Goal: Task Accomplishment & Management: Use online tool/utility

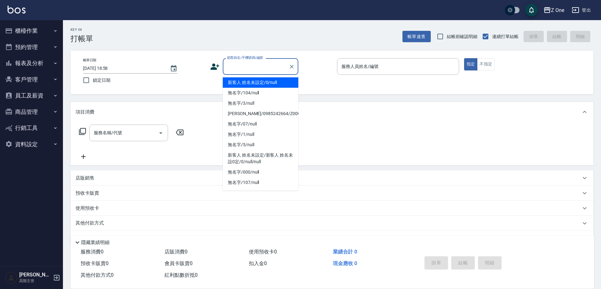
click at [252, 70] on input "顧客姓名/手機號碼/編號" at bounding box center [256, 66] width 60 height 11
click at [251, 82] on li "新客人 姓名未設定/0/null" at bounding box center [261, 82] width 76 height 10
type input "新客人 姓名未設定/0/null"
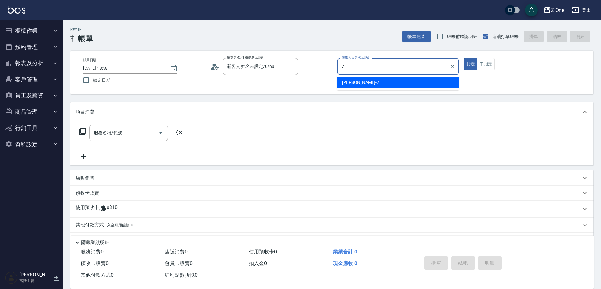
click at [350, 84] on span "[PERSON_NAME]-7" at bounding box center [360, 82] width 37 height 7
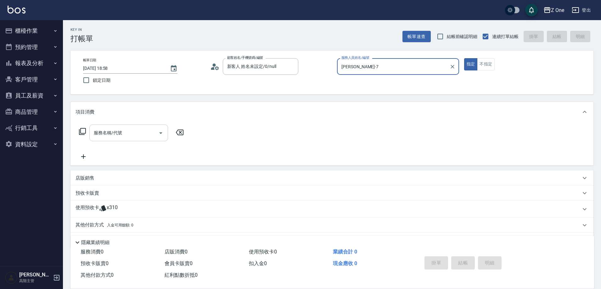
click at [160, 132] on icon "Open" at bounding box center [160, 133] width 3 height 2
type input "[PERSON_NAME]-7"
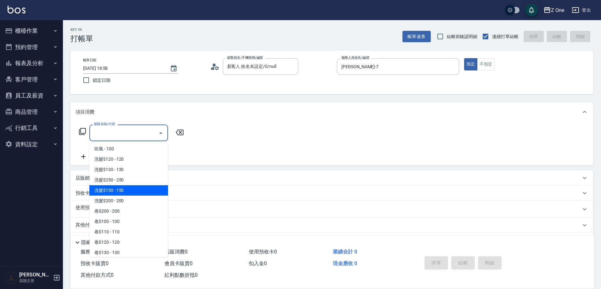
click at [128, 190] on span "洗髮$150 - 150" at bounding box center [128, 190] width 79 height 10
type input "洗髮$150(105)"
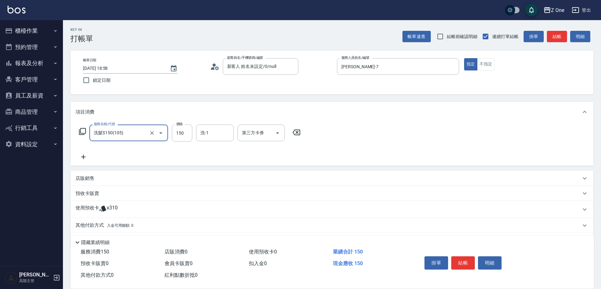
click at [84, 156] on icon at bounding box center [83, 157] width 4 height 4
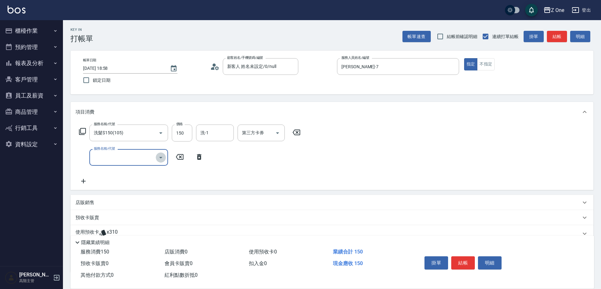
click at [162, 158] on icon "Open" at bounding box center [161, 158] width 8 height 8
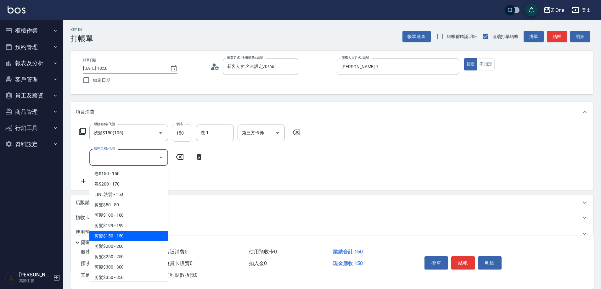
scroll to position [126, 0]
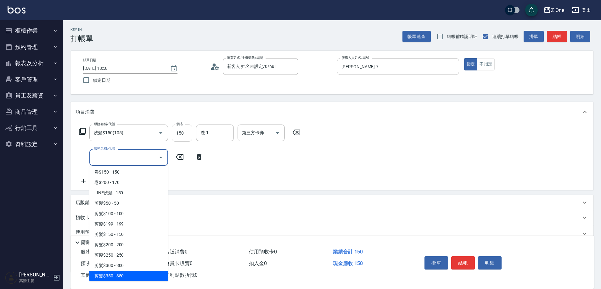
click at [136, 274] on span "剪髮$350 - 350" at bounding box center [128, 276] width 79 height 10
type input "剪髮$350(208)"
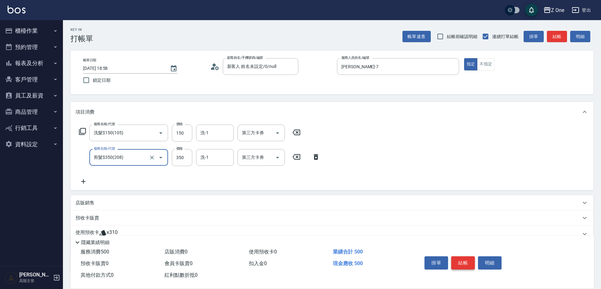
click at [466, 257] on button "結帳" at bounding box center [463, 262] width 24 height 13
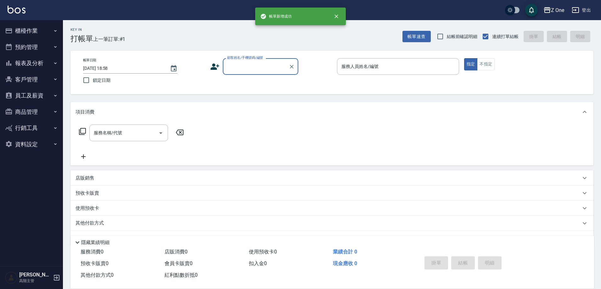
click at [240, 65] on input "顧客姓名/手機號碼/編號" at bounding box center [256, 66] width 60 height 11
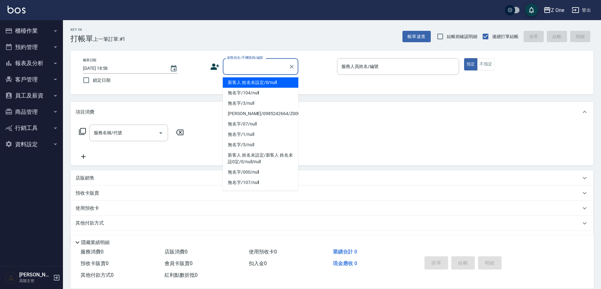
click at [243, 80] on li "新客人 姓名未設定/0/null" at bounding box center [261, 82] width 76 height 10
type input "新客人 姓名未設定/0/null"
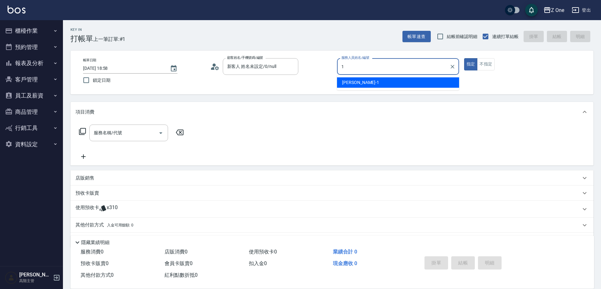
click at [353, 82] on span "[PERSON_NAME]-1" at bounding box center [360, 82] width 37 height 7
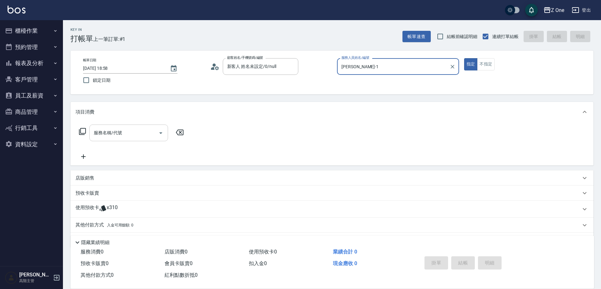
click at [158, 134] on icon "Open" at bounding box center [161, 133] width 8 height 8
type input "[PERSON_NAME]-1"
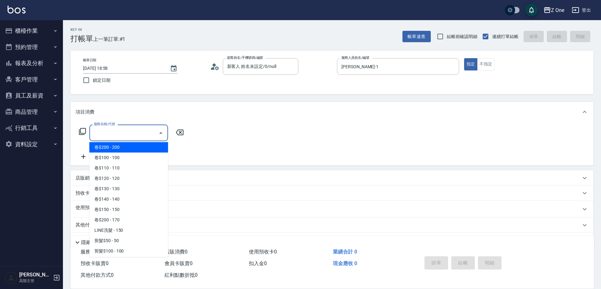
scroll to position [157, 0]
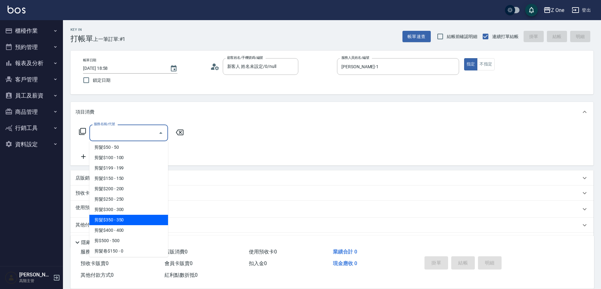
click at [137, 220] on span "剪髮$350 - 350" at bounding box center [128, 220] width 79 height 10
type input "剪髮$350(208)"
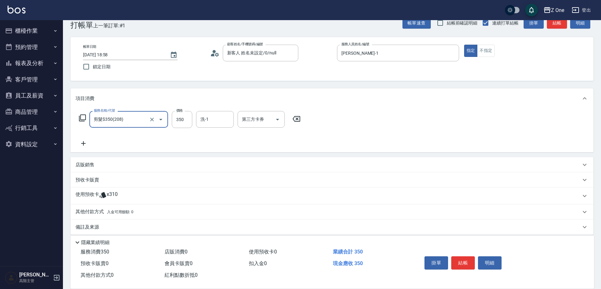
scroll to position [20, 0]
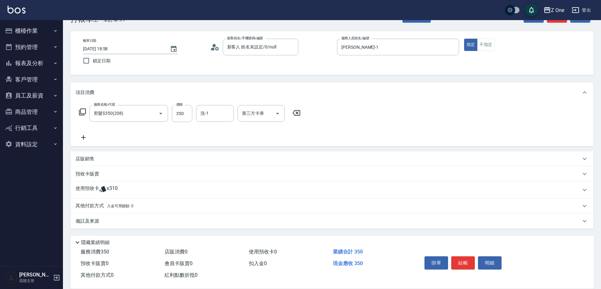
click at [132, 210] on div "其他付款方式 入金可用餘額: 0" at bounding box center [331, 206] width 523 height 15
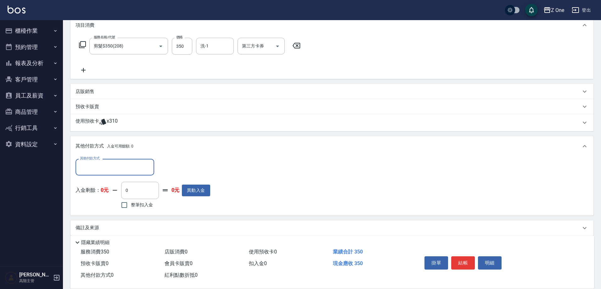
scroll to position [92, 0]
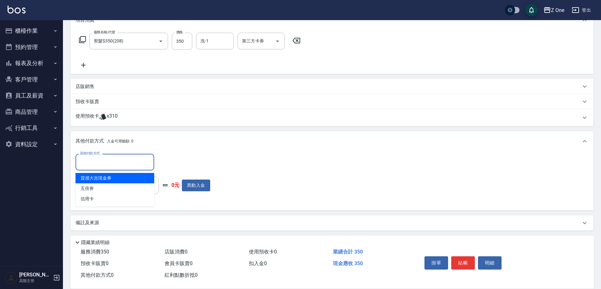
click at [119, 160] on input "其他付款方式" at bounding box center [114, 162] width 73 height 11
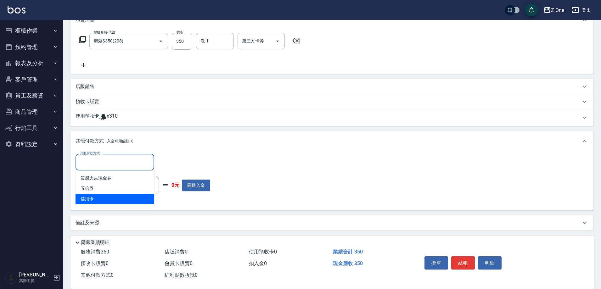
click at [103, 201] on span "信用卡" at bounding box center [115, 199] width 79 height 10
type input "信用卡"
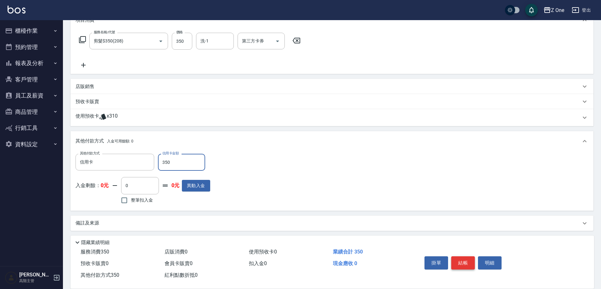
type input "350"
click at [459, 258] on button "結帳" at bounding box center [463, 262] width 24 height 13
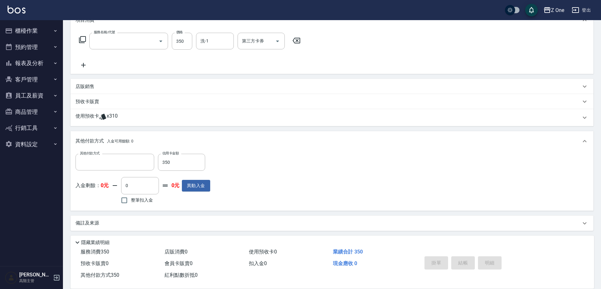
scroll to position [0, 0]
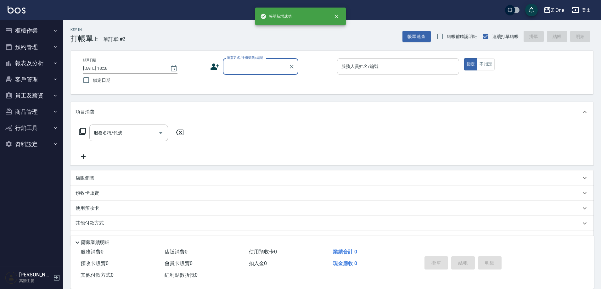
click at [241, 68] on input "顧客姓名/手機號碼/編號" at bounding box center [256, 66] width 60 height 11
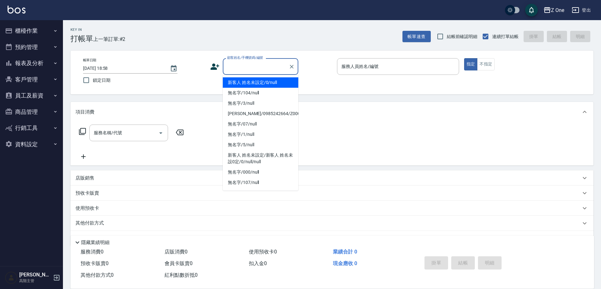
click at [241, 85] on li "新客人 姓名未設定/0/null" at bounding box center [261, 82] width 76 height 10
type input "新客人 姓名未設定/0/null"
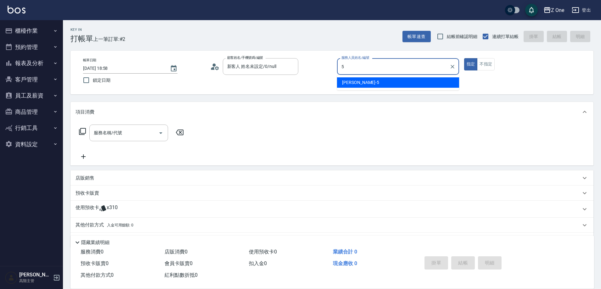
click at [352, 85] on span "[PERSON_NAME]-5" at bounding box center [360, 82] width 37 height 7
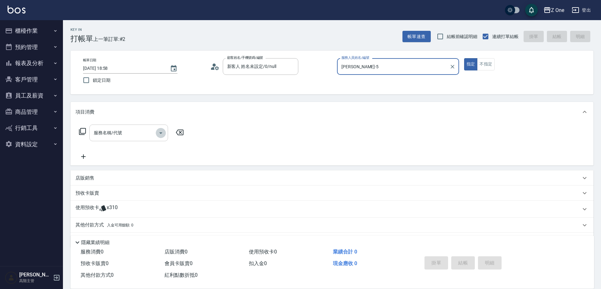
click at [159, 133] on icon "Open" at bounding box center [161, 133] width 8 height 8
type input "[PERSON_NAME]-5"
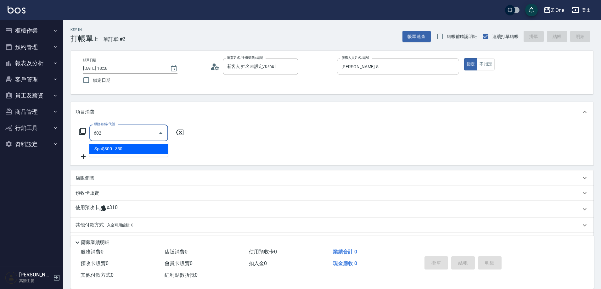
click at [163, 144] on span "Spa$300 - 350" at bounding box center [128, 149] width 79 height 10
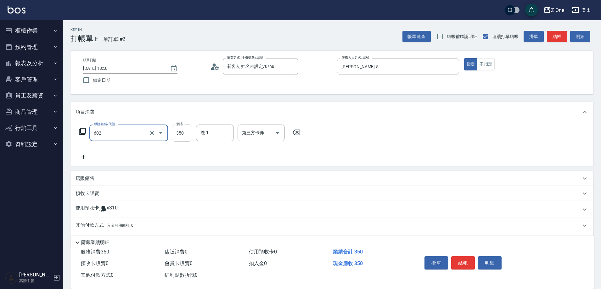
type input "Spa$300(602)"
click at [85, 156] on icon at bounding box center [84, 157] width 16 height 8
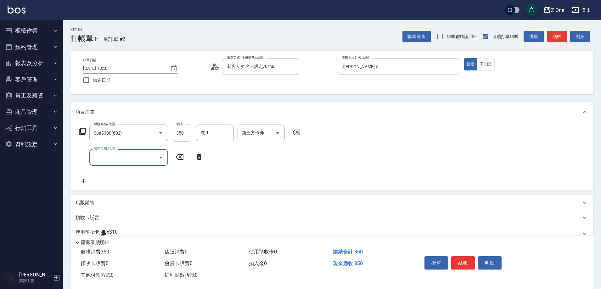
click at [162, 156] on icon "Open" at bounding box center [161, 158] width 8 height 8
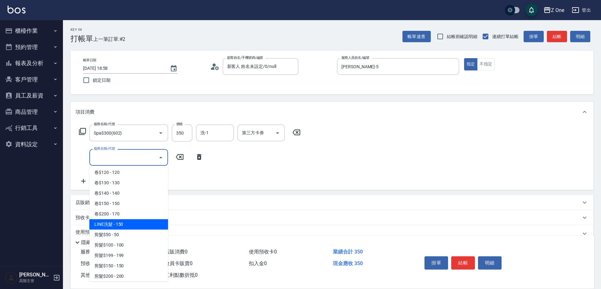
scroll to position [189, 0]
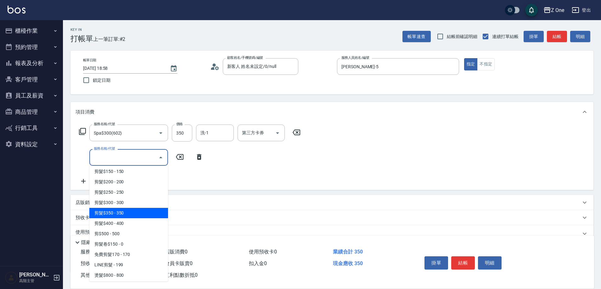
click at [130, 218] on span "剪髮$350 - 350" at bounding box center [128, 213] width 79 height 10
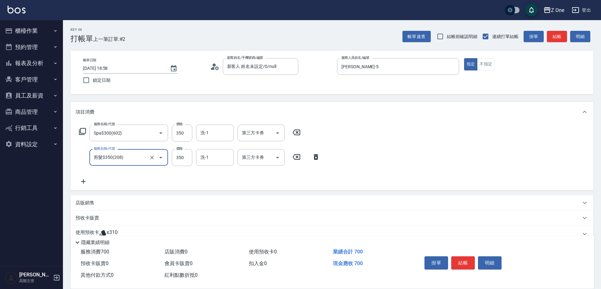
click at [162, 154] on icon "Open" at bounding box center [161, 158] width 8 height 8
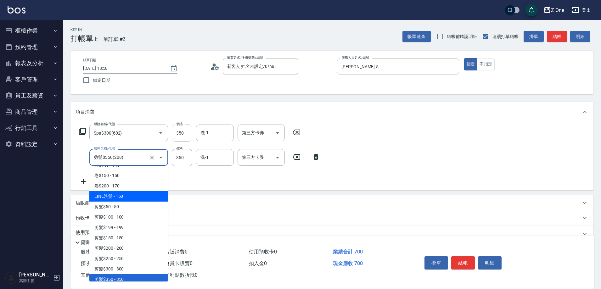
scroll to position [126, 0]
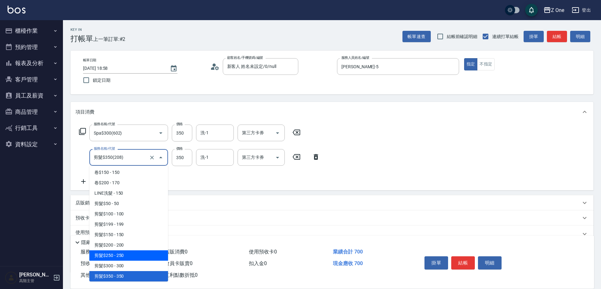
click at [129, 255] on span "剪髮$250 - 250" at bounding box center [128, 255] width 79 height 10
type input "剪髮$250(206)"
type input "250"
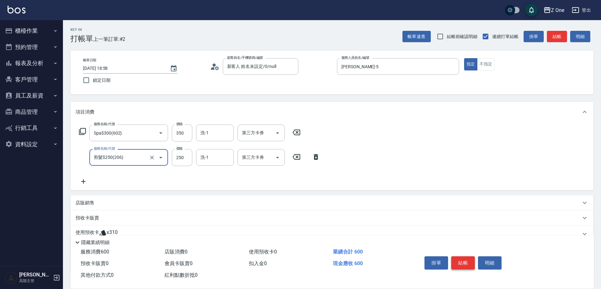
click at [467, 259] on button "結帳" at bounding box center [463, 262] width 24 height 13
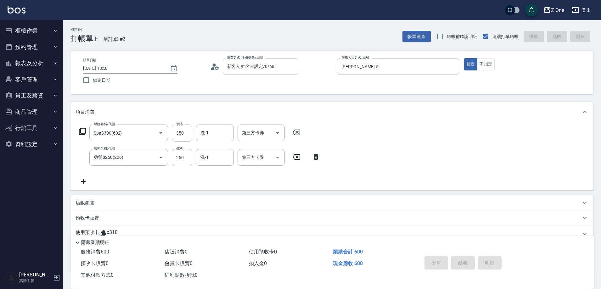
type input "[DATE] 18:59"
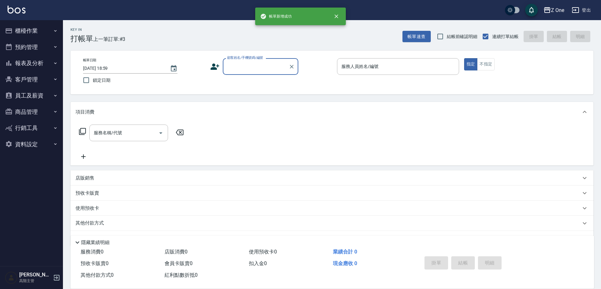
click at [240, 65] on input "顧客姓名/手機號碼/編號" at bounding box center [256, 66] width 60 height 11
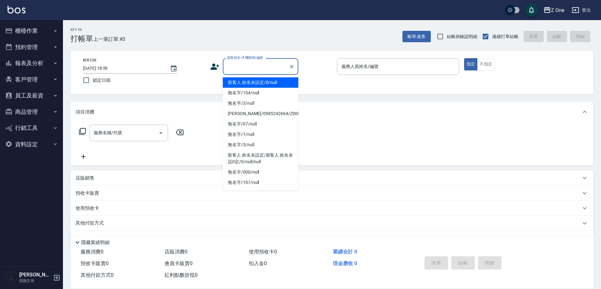
click at [244, 80] on li "新客人 姓名未設定/0/null" at bounding box center [261, 82] width 76 height 10
type input "新客人 姓名未設定/0/null"
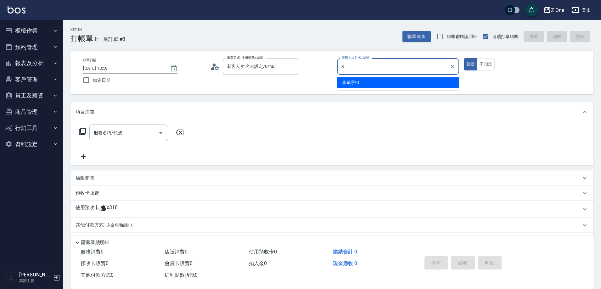
click at [385, 86] on div "[PERSON_NAME]-3" at bounding box center [398, 82] width 122 height 10
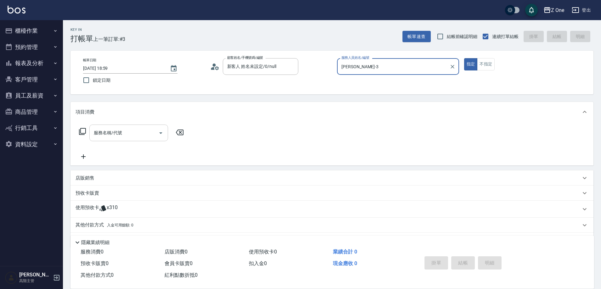
click at [161, 131] on icon "Open" at bounding box center [161, 133] width 8 height 8
type input "[PERSON_NAME]-3"
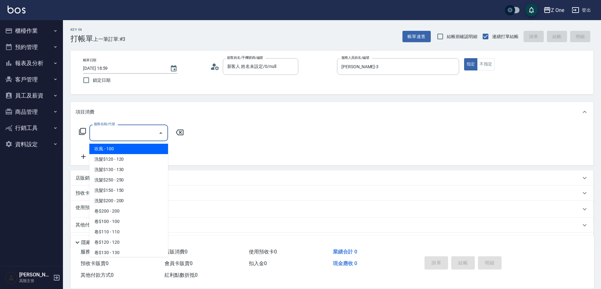
scroll to position [157, 0]
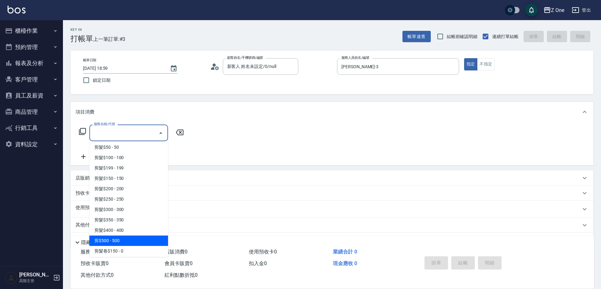
drag, startPoint x: 129, startPoint y: 241, endPoint x: 126, endPoint y: 243, distance: 3.7
click at [126, 243] on span "剪$500 - 500" at bounding box center [128, 241] width 79 height 10
type input "剪$500(211)"
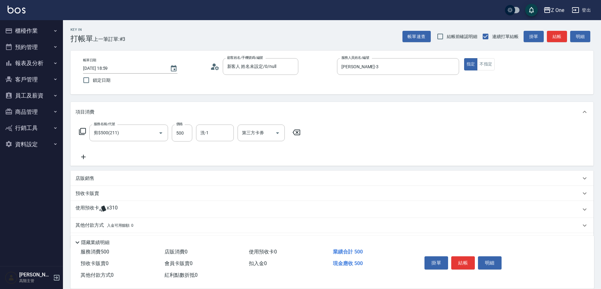
click at [458, 248] on div "掛單 結帳 明細" at bounding box center [500, 263] width 172 height 35
click at [468, 260] on button "結帳" at bounding box center [463, 262] width 24 height 13
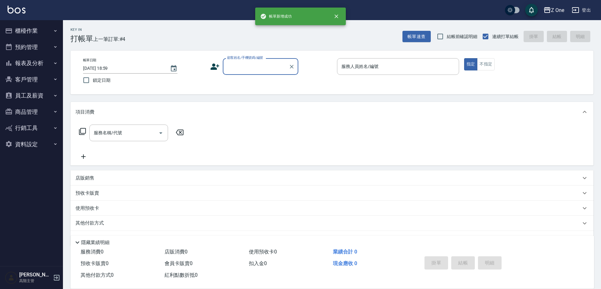
click at [248, 64] on input "顧客姓名/手機號碼/編號" at bounding box center [256, 66] width 60 height 11
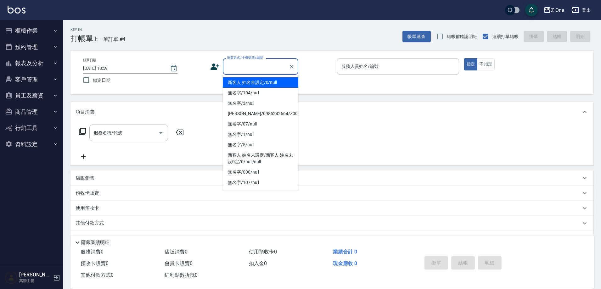
click at [249, 82] on li "新客人 姓名未設定/0/null" at bounding box center [261, 82] width 76 height 10
type input "新客人 姓名未設定/0/null"
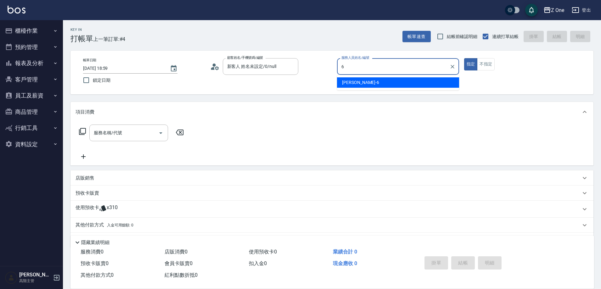
click at [355, 80] on span "[PERSON_NAME]-6" at bounding box center [360, 82] width 37 height 7
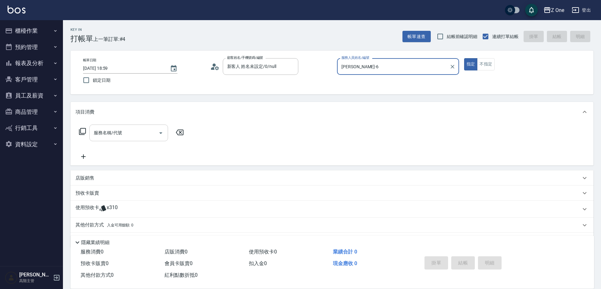
click at [159, 134] on icon "Open" at bounding box center [161, 133] width 8 height 8
type input "[PERSON_NAME]-6"
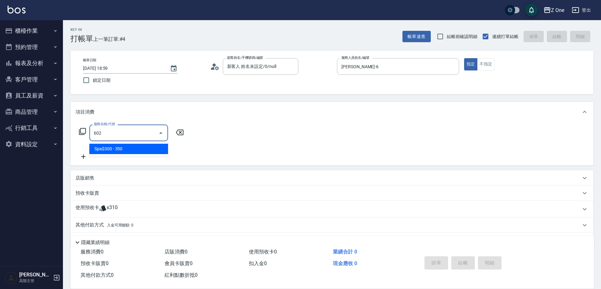
click at [159, 142] on ul "Spa$300 - 350" at bounding box center [128, 148] width 79 height 15
click at [155, 148] on span "Spa$300 - 350" at bounding box center [128, 149] width 79 height 10
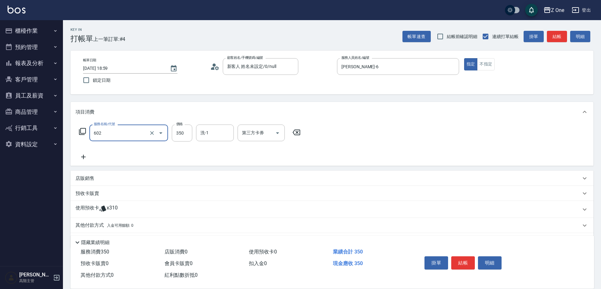
type input "Spa$300(602)"
click at [86, 159] on icon at bounding box center [84, 157] width 16 height 8
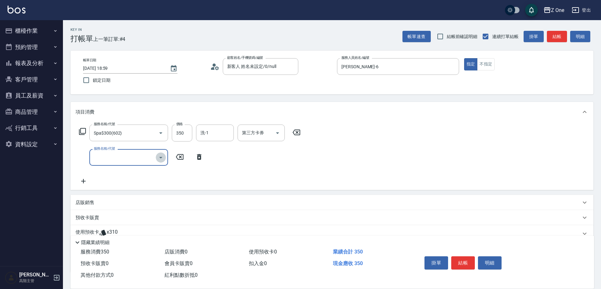
click at [159, 158] on icon "Open" at bounding box center [161, 158] width 8 height 8
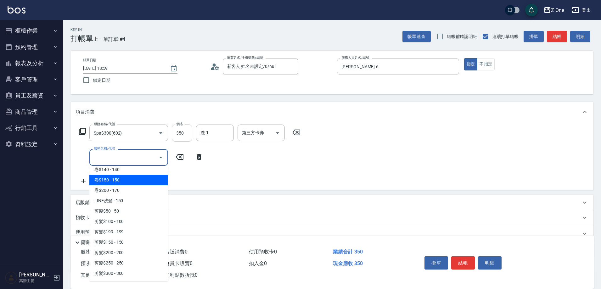
scroll to position [126, 0]
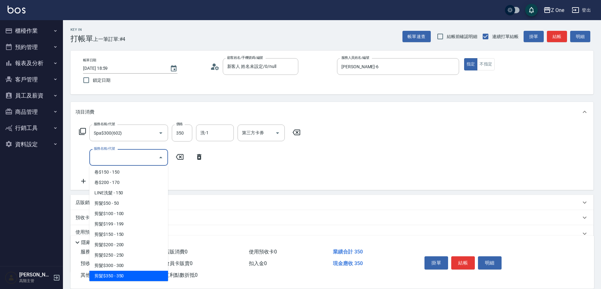
click at [125, 274] on span "剪髮$350 - 350" at bounding box center [128, 276] width 79 height 10
type input "剪髮$350(208)"
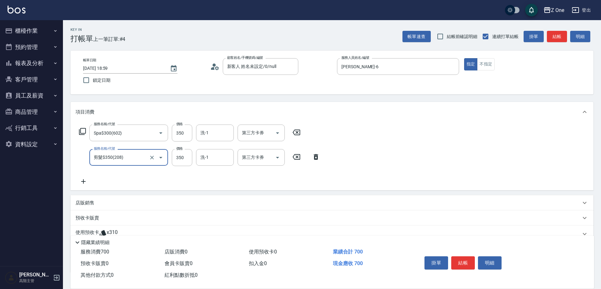
click at [86, 182] on icon at bounding box center [83, 181] width 4 height 4
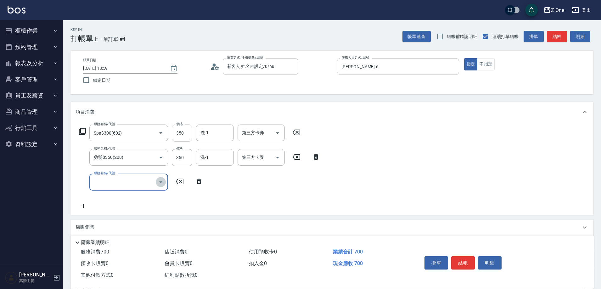
click at [161, 183] on icon "Open" at bounding box center [161, 182] width 8 height 8
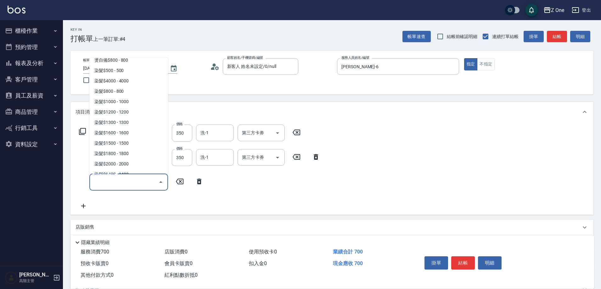
scroll to position [566, 0]
click at [137, 161] on span "染髮$2000 - 2000" at bounding box center [128, 164] width 79 height 10
type input "染髮$2000(410)"
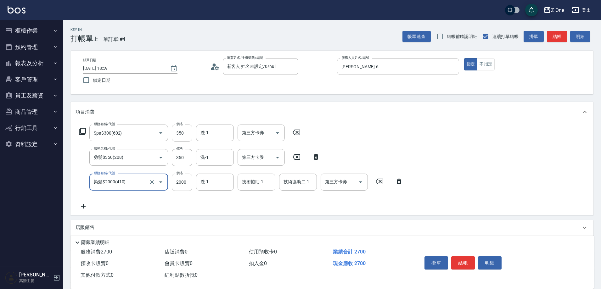
click at [187, 184] on input "2000" at bounding box center [182, 182] width 20 height 17
type input "2300"
click at [466, 260] on button "結帳" at bounding box center [463, 262] width 24 height 13
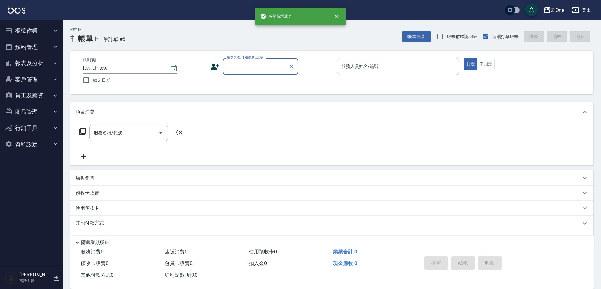
click at [262, 70] on input "顧客姓名/手機號碼/編號" at bounding box center [256, 66] width 60 height 11
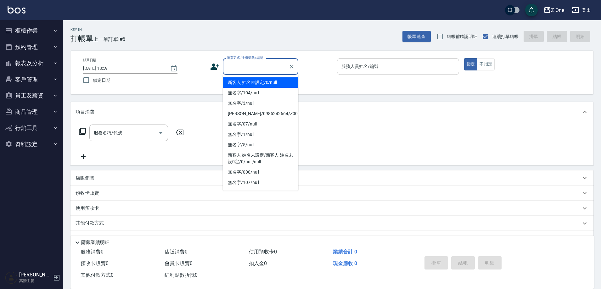
click at [260, 80] on li "新客人 姓名未設定/0/null" at bounding box center [261, 82] width 76 height 10
type input "新客人 姓名未設定/0/null"
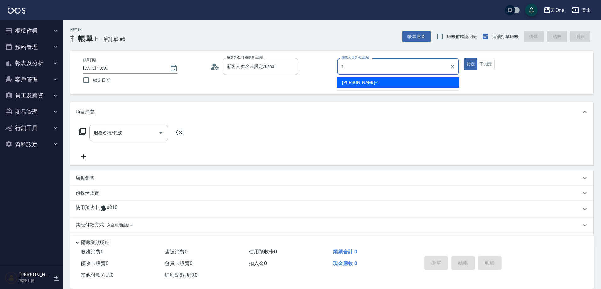
click at [366, 82] on div "[PERSON_NAME]-1" at bounding box center [398, 82] width 122 height 10
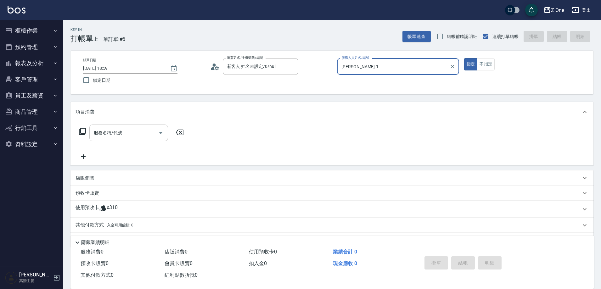
click at [158, 132] on icon "Open" at bounding box center [161, 133] width 8 height 8
type input "[PERSON_NAME]-1"
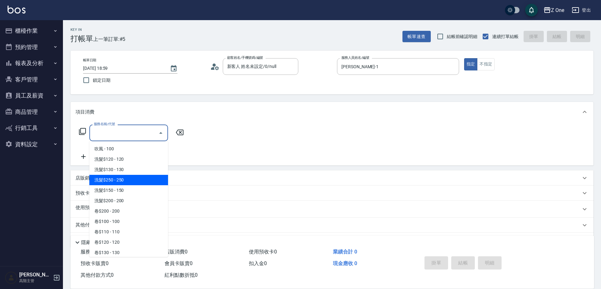
click at [133, 182] on span "洗髮$250 - 250" at bounding box center [128, 180] width 79 height 10
type input "洗髮$250(104)"
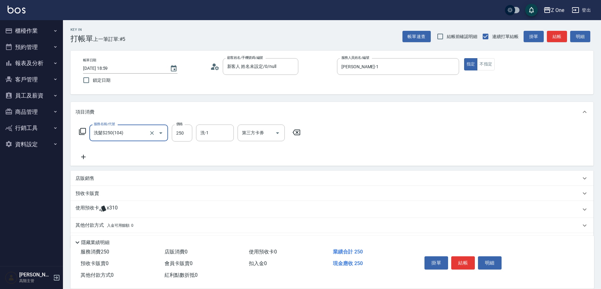
click at [88, 156] on icon at bounding box center [84, 157] width 16 height 8
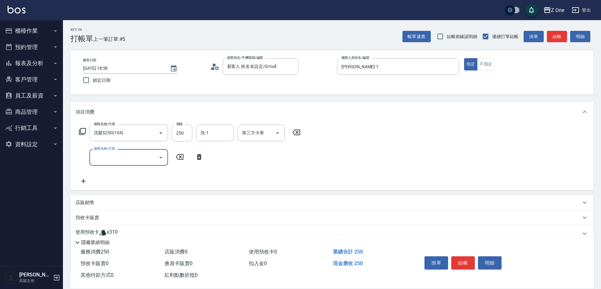
click at [159, 157] on icon "Open" at bounding box center [161, 158] width 8 height 8
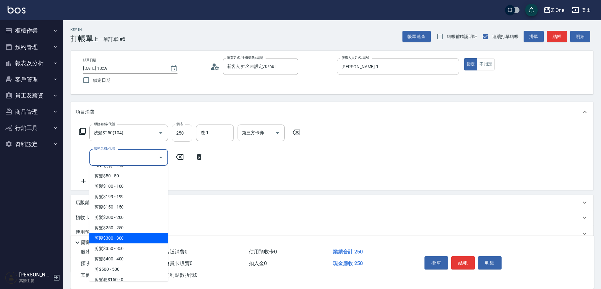
scroll to position [189, 0]
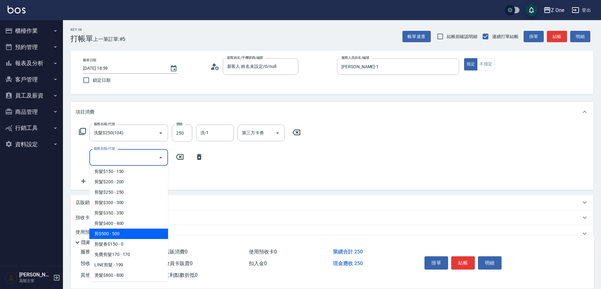
click at [128, 234] on span "剪$500 - 500" at bounding box center [128, 234] width 79 height 10
type input "剪$500(211)"
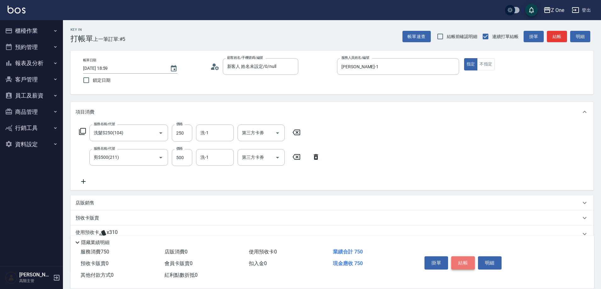
click at [460, 261] on button "結帳" at bounding box center [463, 262] width 24 height 13
type input "[DATE] 19:00"
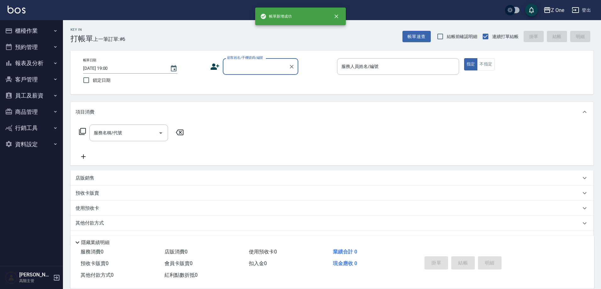
click at [249, 64] on input "顧客姓名/手機號碼/編號" at bounding box center [256, 66] width 60 height 11
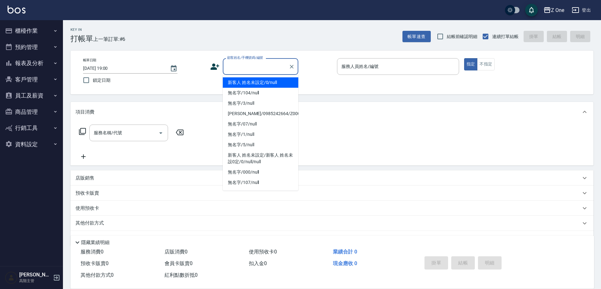
click at [249, 81] on li "新客人 姓名未設定/0/null" at bounding box center [261, 82] width 76 height 10
type input "新客人 姓名未設定/0/null"
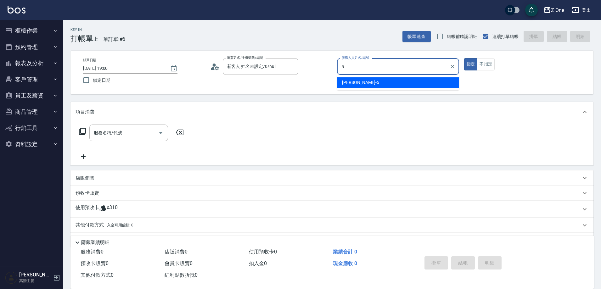
click at [364, 84] on div "[PERSON_NAME]-5" at bounding box center [398, 82] width 122 height 10
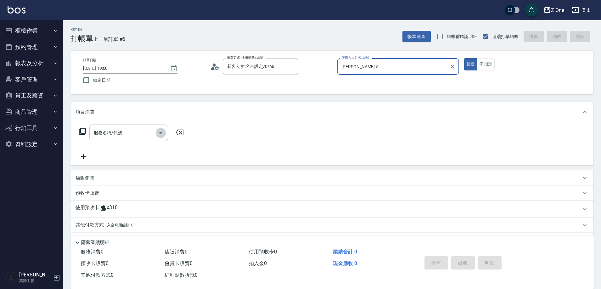
click at [159, 134] on icon "Open" at bounding box center [161, 133] width 8 height 8
type input "[PERSON_NAME]-5"
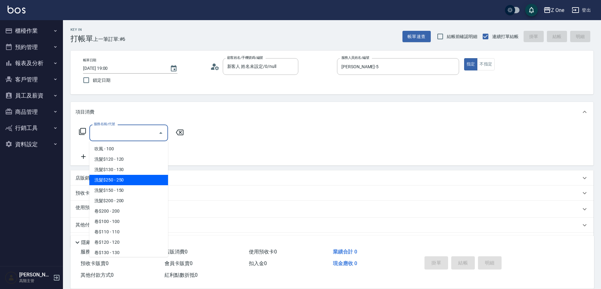
click at [135, 179] on span "洗髮$250 - 250" at bounding box center [128, 180] width 79 height 10
type input "洗髮$250(104)"
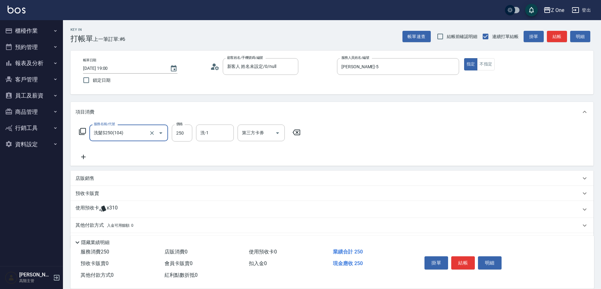
click at [83, 154] on icon at bounding box center [84, 157] width 16 height 8
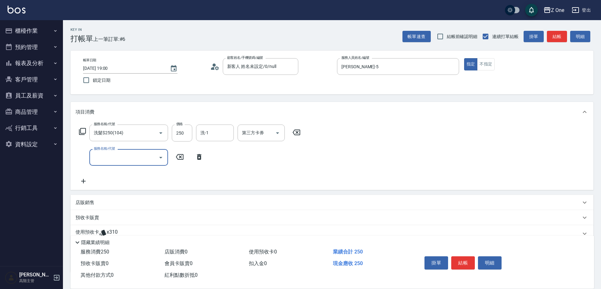
click at [159, 158] on icon "Open" at bounding box center [161, 158] width 8 height 8
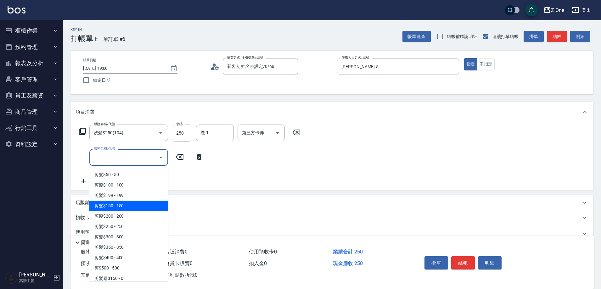
scroll to position [157, 0]
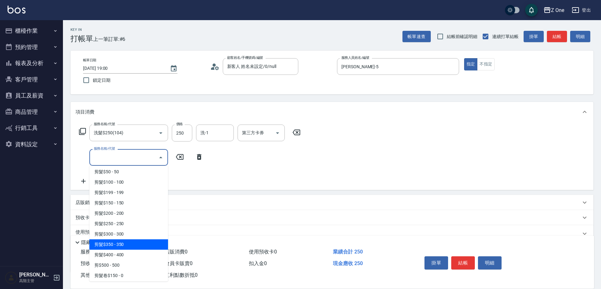
click at [126, 243] on span "剪髮$350 - 350" at bounding box center [128, 244] width 79 height 10
type input "剪髮$350(208)"
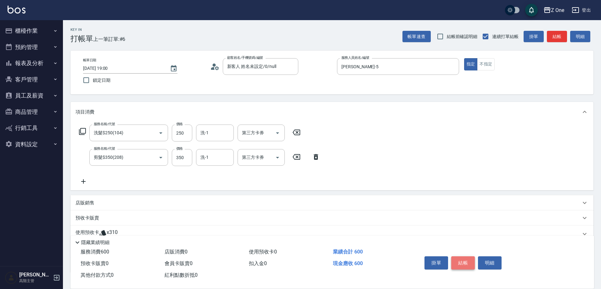
click at [468, 262] on button "結帳" at bounding box center [463, 262] width 24 height 13
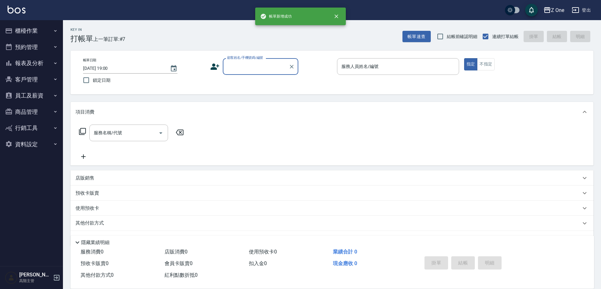
click at [253, 68] on input "顧客姓名/手機號碼/編號" at bounding box center [256, 66] width 60 height 11
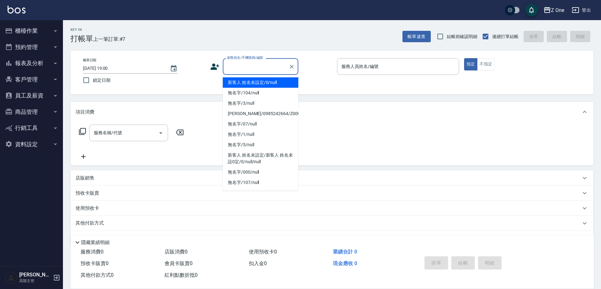
click at [255, 81] on li "新客人 姓名未設定/0/null" at bounding box center [261, 82] width 76 height 10
type input "新客人 姓名未設定/0/null"
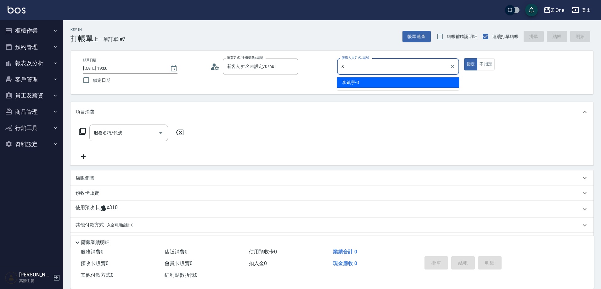
click at [368, 80] on div "[PERSON_NAME]-3" at bounding box center [398, 82] width 122 height 10
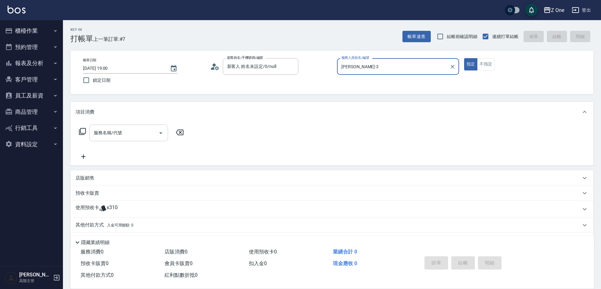
click at [158, 132] on icon "Open" at bounding box center [161, 133] width 8 height 8
type input "[PERSON_NAME]-3"
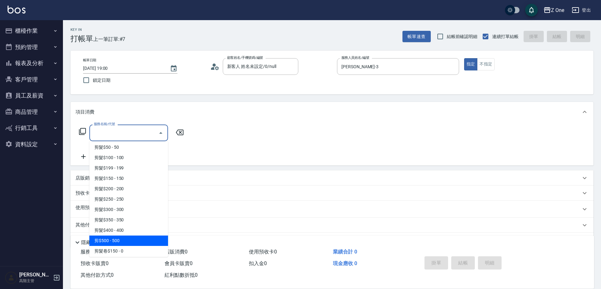
click at [131, 238] on span "剪$500 - 500" at bounding box center [128, 241] width 79 height 10
type input "剪$500(211)"
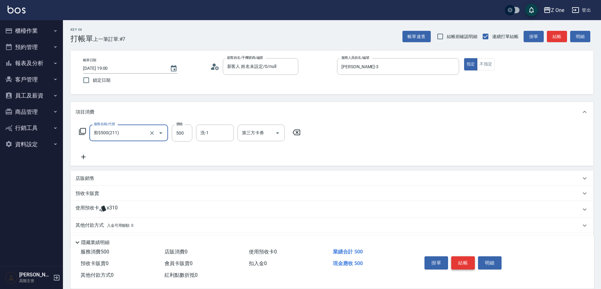
click at [462, 257] on button "結帳" at bounding box center [463, 262] width 24 height 13
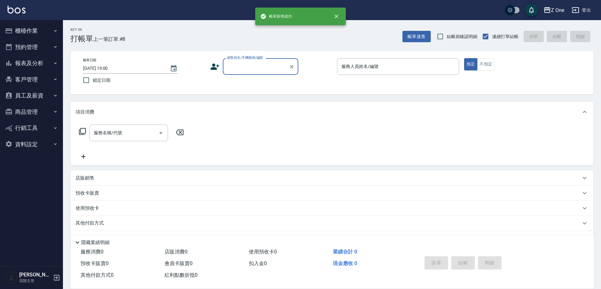
click at [245, 67] on input "顧客姓名/手機號碼/編號" at bounding box center [256, 66] width 60 height 11
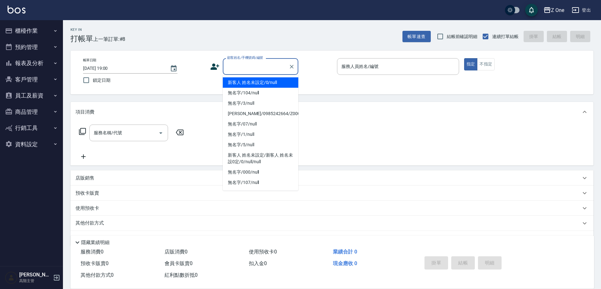
click at [247, 83] on li "新客人 姓名未設定/0/null" at bounding box center [261, 82] width 76 height 10
type input "新客人 姓名未設定/0/null"
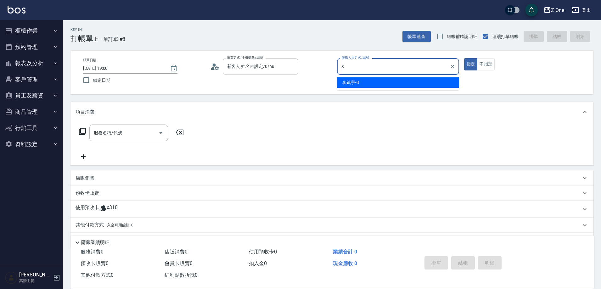
click at [365, 79] on div "[PERSON_NAME]-3" at bounding box center [398, 82] width 122 height 10
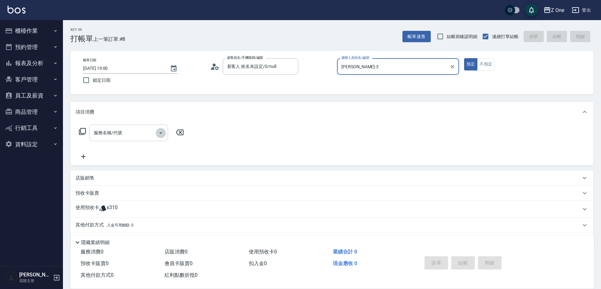
click at [160, 134] on icon "Open" at bounding box center [161, 133] width 8 height 8
type input "[PERSON_NAME]-3"
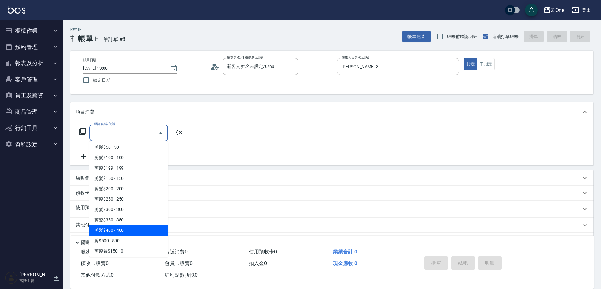
click at [128, 232] on span "剪髮$400 - 400" at bounding box center [128, 230] width 79 height 10
type input "剪髮$400(209)"
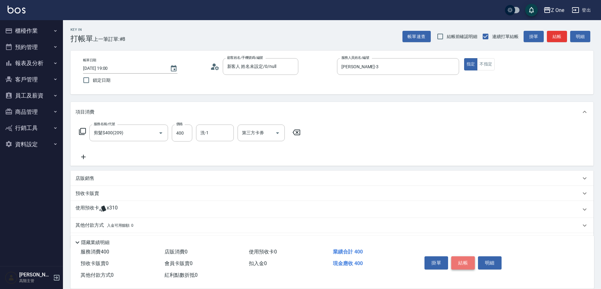
click at [466, 258] on button "結帳" at bounding box center [463, 262] width 24 height 13
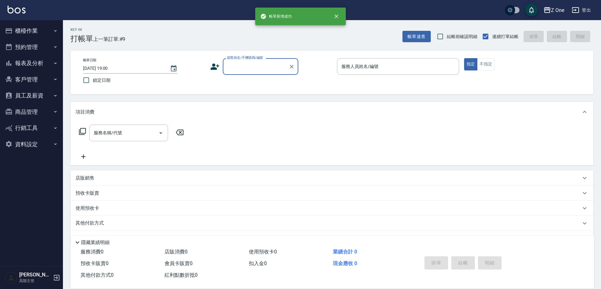
click at [249, 63] on input "顧客姓名/手機號碼/編號" at bounding box center [256, 66] width 60 height 11
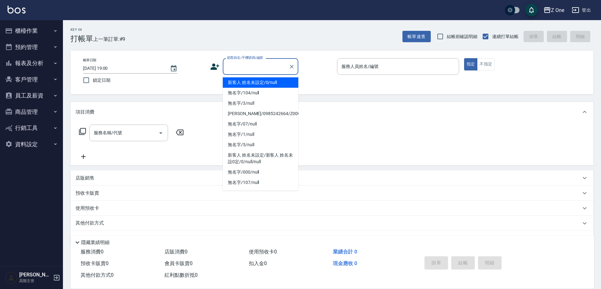
click at [249, 80] on li "新客人 姓名未設定/0/null" at bounding box center [261, 82] width 76 height 10
type input "新客人 姓名未設定/0/null"
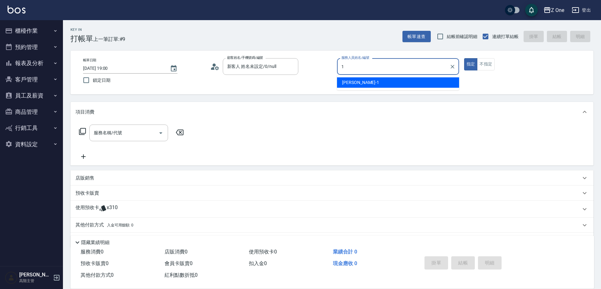
click at [366, 79] on div "[PERSON_NAME]-1" at bounding box center [398, 82] width 122 height 10
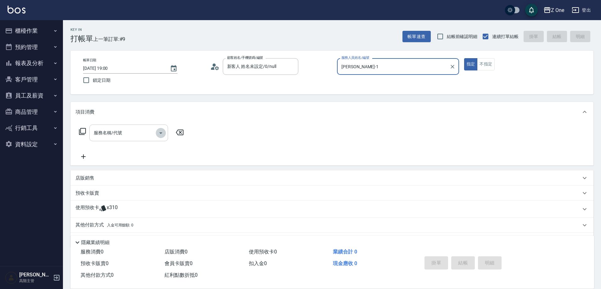
click at [163, 135] on icon "Open" at bounding box center [161, 133] width 8 height 8
type input "[PERSON_NAME]-1"
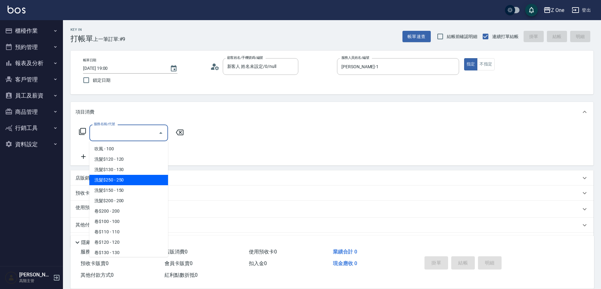
click at [130, 182] on span "洗髮$250 - 250" at bounding box center [128, 180] width 79 height 10
type input "洗髮$250(104)"
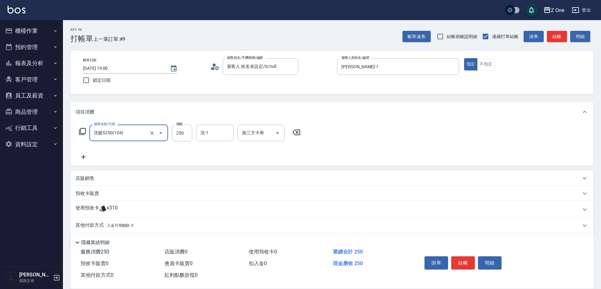
click at [86, 159] on icon at bounding box center [84, 157] width 16 height 8
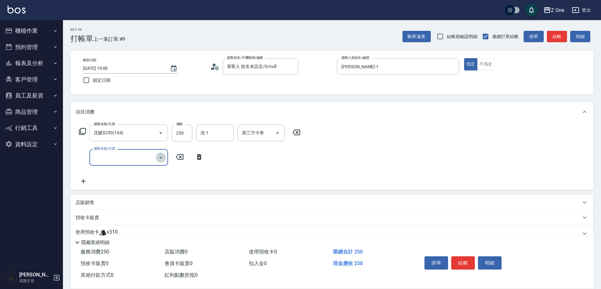
click at [158, 157] on icon "Open" at bounding box center [161, 158] width 8 height 8
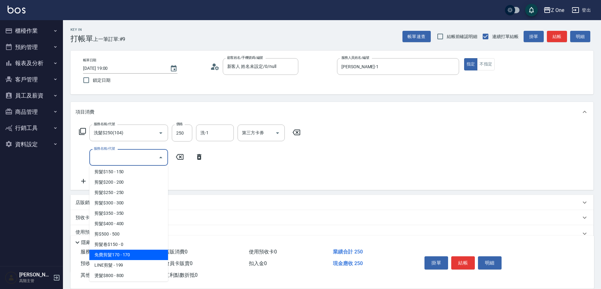
scroll to position [189, 0]
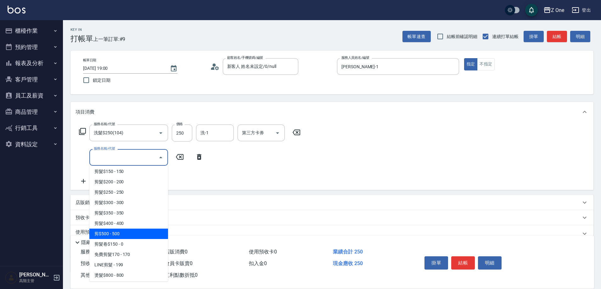
click at [124, 236] on span "剪$500 - 500" at bounding box center [128, 234] width 79 height 10
type input "剪$500(211)"
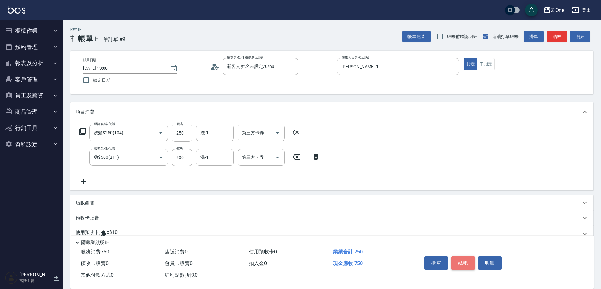
click at [468, 258] on button "結帳" at bounding box center [463, 262] width 24 height 13
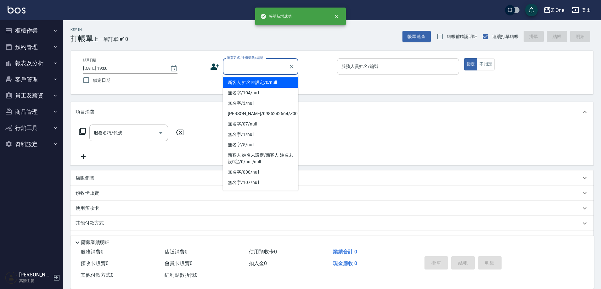
click at [245, 67] on input "顧客姓名/手機號碼/編號" at bounding box center [256, 66] width 60 height 11
click at [246, 78] on li "新客人 姓名未設定/0/null" at bounding box center [261, 82] width 76 height 10
type input "新客人 姓名未設定/0/null"
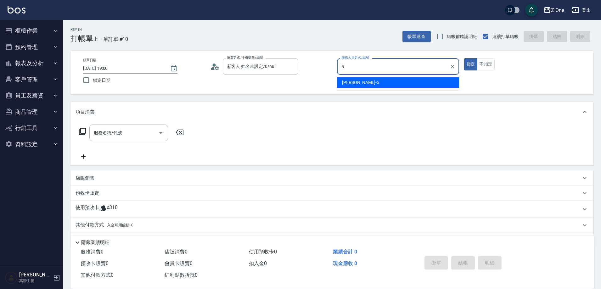
click at [362, 83] on div "[PERSON_NAME]-5" at bounding box center [398, 82] width 122 height 10
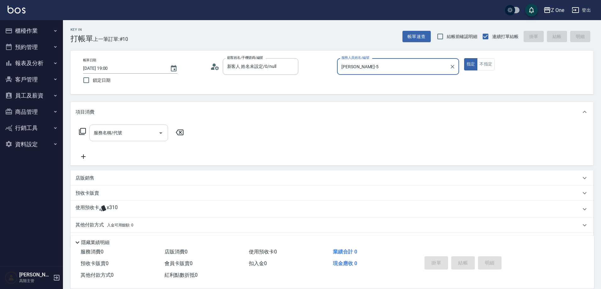
click at [159, 134] on icon "Open" at bounding box center [161, 133] width 8 height 8
type input "[PERSON_NAME]-5"
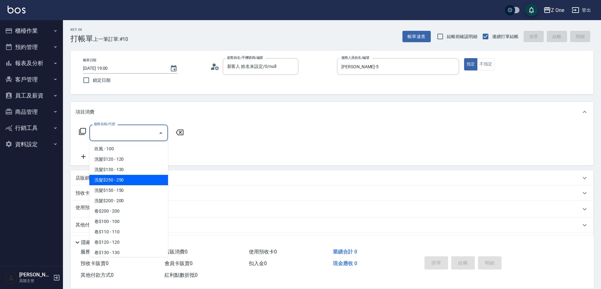
click at [133, 182] on span "洗髮$250 - 250" at bounding box center [128, 180] width 79 height 10
type input "洗髮$250(104)"
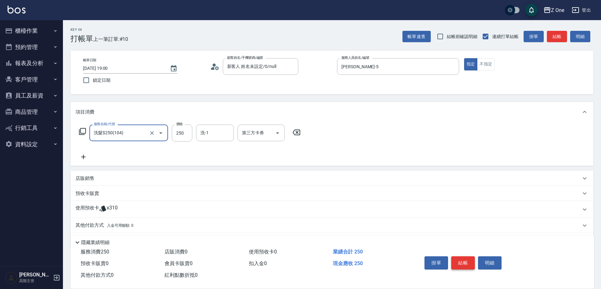
click at [461, 260] on button "結帳" at bounding box center [463, 262] width 24 height 13
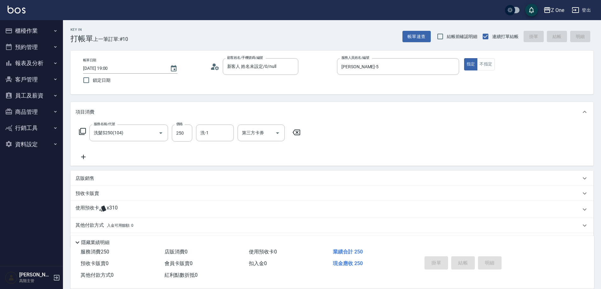
type input "[DATE] 19:01"
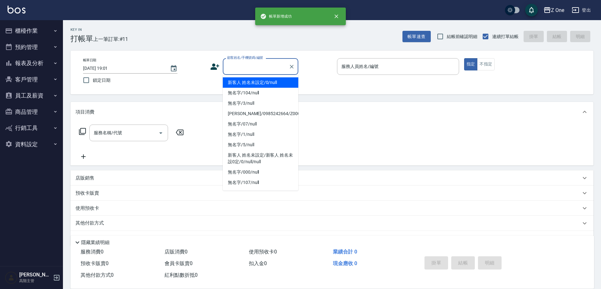
click at [249, 65] on input "顧客姓名/手機號碼/編號" at bounding box center [256, 66] width 60 height 11
click at [251, 81] on li "新客人 姓名未設定/0/null" at bounding box center [261, 82] width 76 height 10
type input "新客人 姓名未設定/0/null"
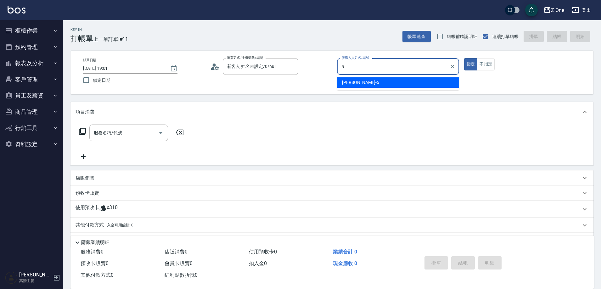
click at [356, 81] on span "[PERSON_NAME]-5" at bounding box center [360, 82] width 37 height 7
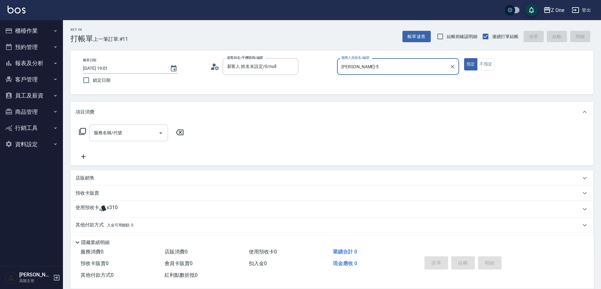
click at [159, 134] on icon "Open" at bounding box center [161, 133] width 8 height 8
type input "[PERSON_NAME]-5"
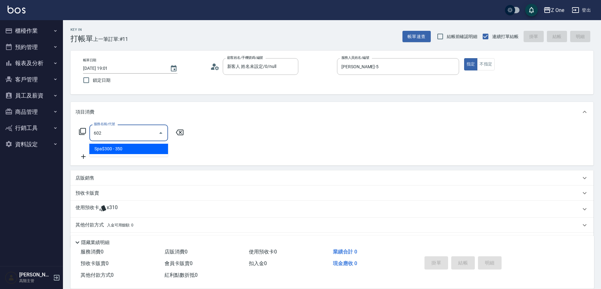
click at [148, 151] on span "Spa$300 - 350" at bounding box center [128, 149] width 79 height 10
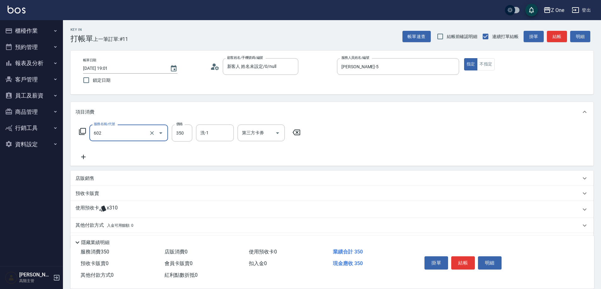
type input "Spa$300(602)"
click at [82, 158] on icon at bounding box center [84, 157] width 16 height 8
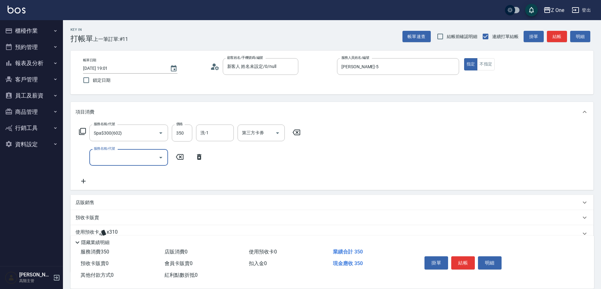
click at [163, 160] on icon "Open" at bounding box center [161, 158] width 8 height 8
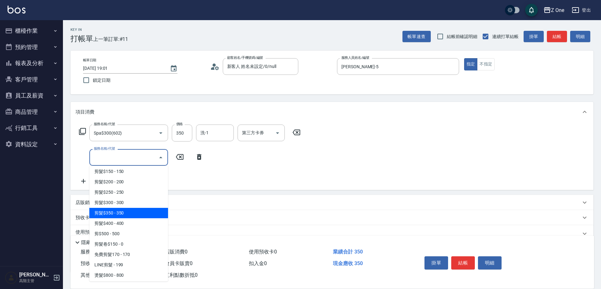
drag, startPoint x: 134, startPoint y: 212, endPoint x: 133, endPoint y: 199, distance: 13.0
click at [131, 215] on span "剪髮$350 - 350" at bounding box center [128, 213] width 79 height 10
type input "剪髮$350(208)"
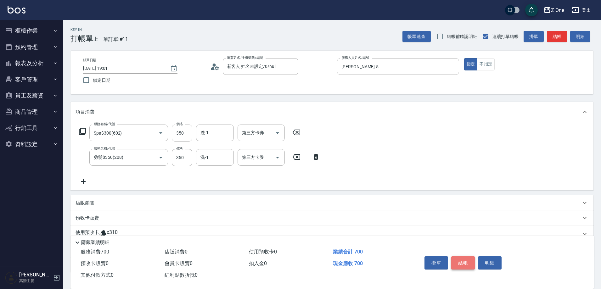
click at [470, 260] on button "結帳" at bounding box center [463, 262] width 24 height 13
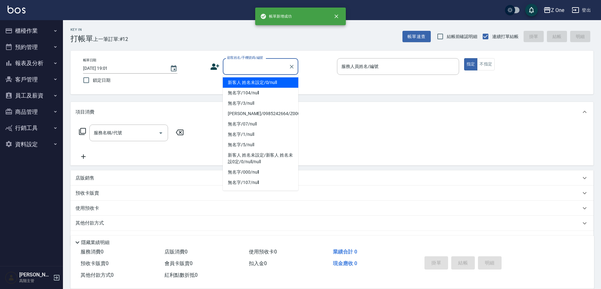
click at [249, 71] on input "顧客姓名/手機號碼/編號" at bounding box center [256, 66] width 60 height 11
click at [249, 80] on li "新客人 姓名未設定/0/null" at bounding box center [261, 82] width 76 height 10
type input "新客人 姓名未設定/0/null"
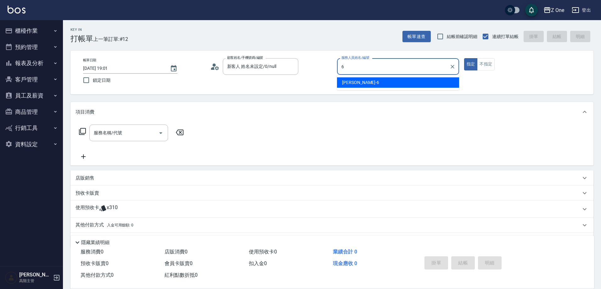
click at [379, 85] on div "[PERSON_NAME]-6" at bounding box center [398, 82] width 122 height 10
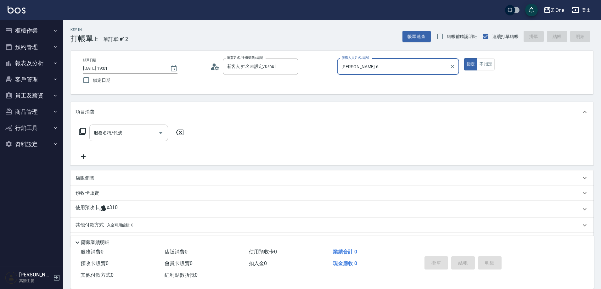
click at [160, 135] on icon "Open" at bounding box center [161, 133] width 8 height 8
type input "[PERSON_NAME]-6"
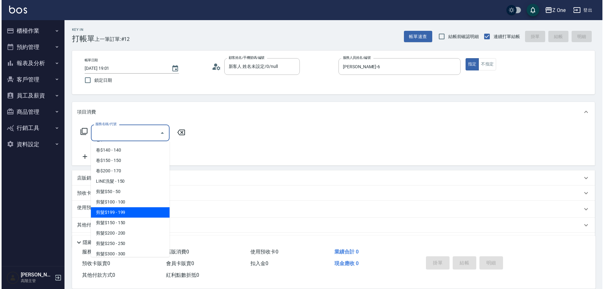
scroll to position [126, 0]
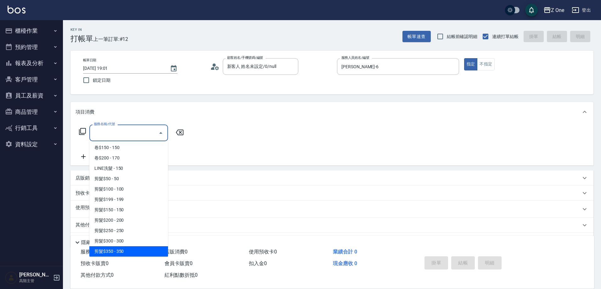
click at [129, 249] on span "剪髮$350 - 350" at bounding box center [128, 251] width 79 height 10
type input "剪髮$350(208)"
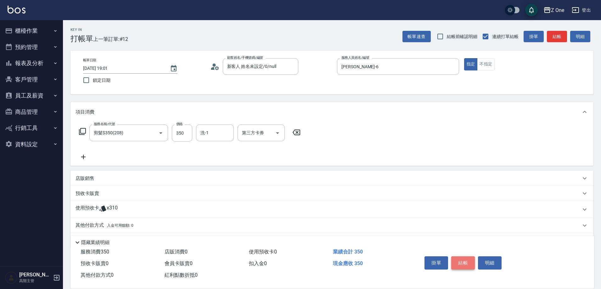
click at [468, 261] on button "結帳" at bounding box center [463, 262] width 24 height 13
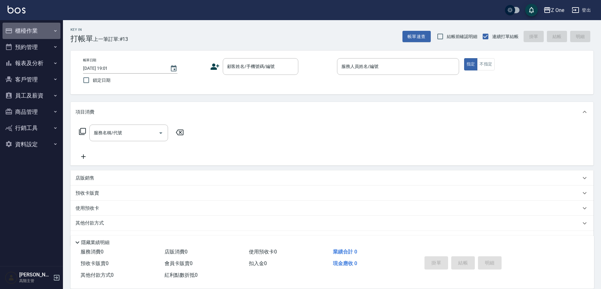
click at [49, 31] on button "櫃檯作業" at bounding box center [32, 31] width 58 height 16
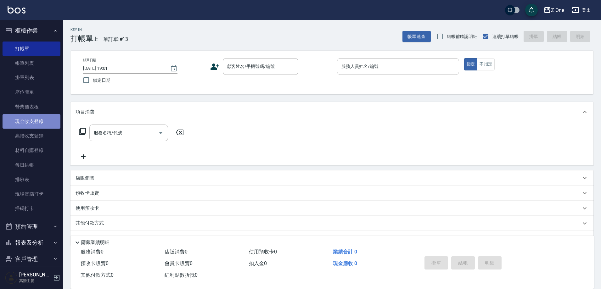
drag, startPoint x: 39, startPoint y: 124, endPoint x: 28, endPoint y: 126, distance: 11.4
click at [39, 124] on link "現金收支登錄" at bounding box center [32, 121] width 58 height 14
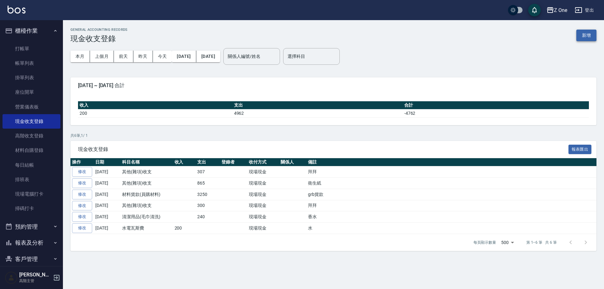
click at [586, 36] on button "新增" at bounding box center [586, 36] width 20 height 12
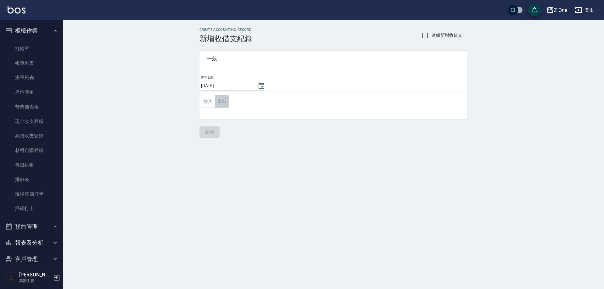
click at [220, 102] on button "支出" at bounding box center [222, 101] width 14 height 13
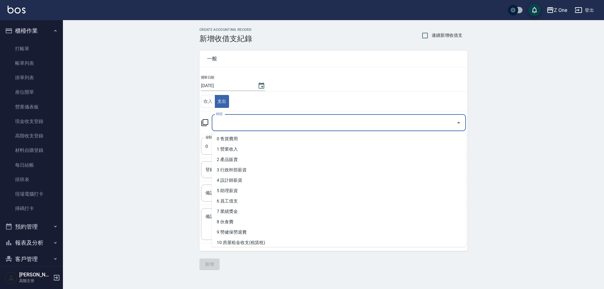
click at [242, 124] on input "科目" at bounding box center [334, 122] width 239 height 11
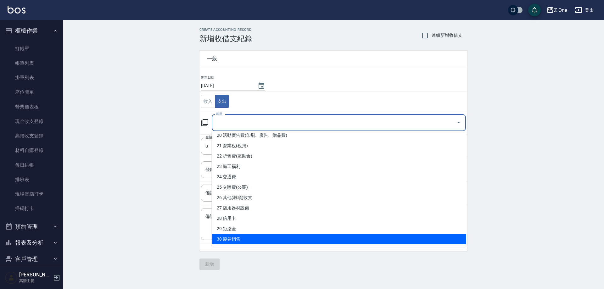
scroll to position [220, 0]
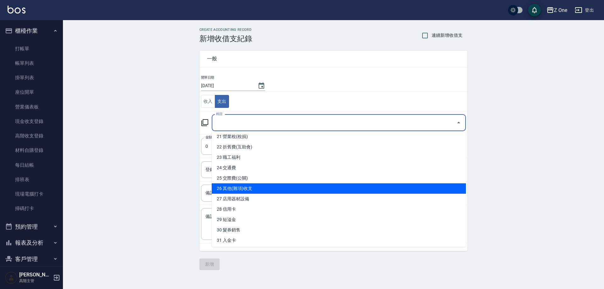
click at [249, 188] on li "26 其他(雜項)收支" at bounding box center [339, 188] width 254 height 10
type input "26 其他(雜項)收支"
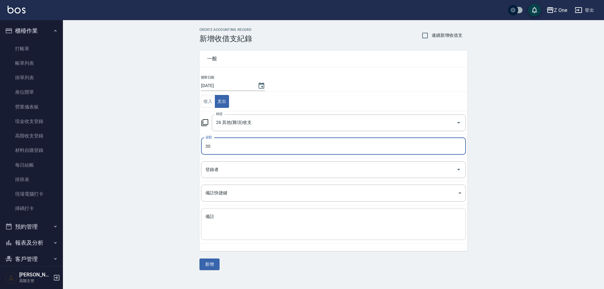
type input "30"
click at [238, 220] on textarea "備註" at bounding box center [333, 224] width 256 height 21
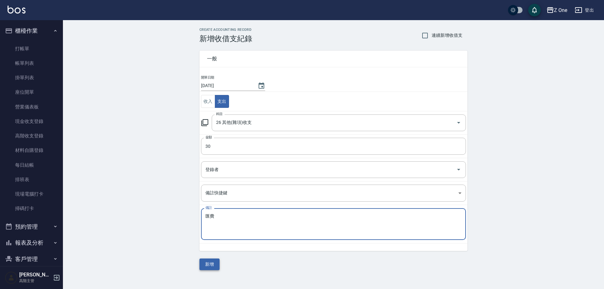
type textarea "匯費"
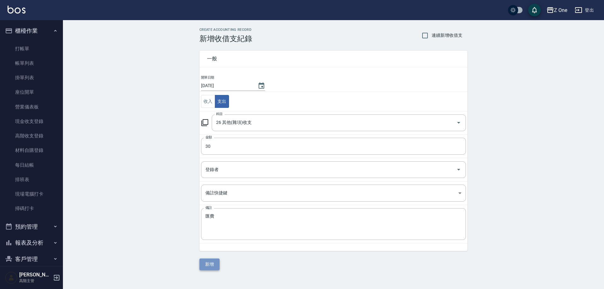
click at [216, 264] on button "新增" at bounding box center [209, 265] width 20 height 12
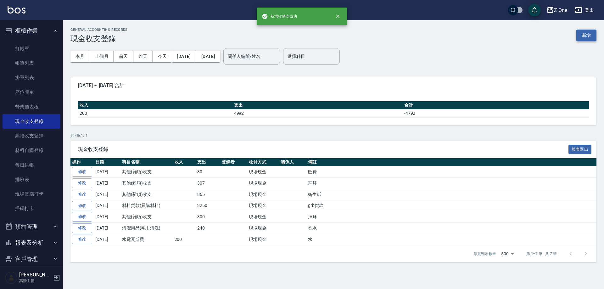
click at [582, 33] on button "新增" at bounding box center [586, 36] width 20 height 12
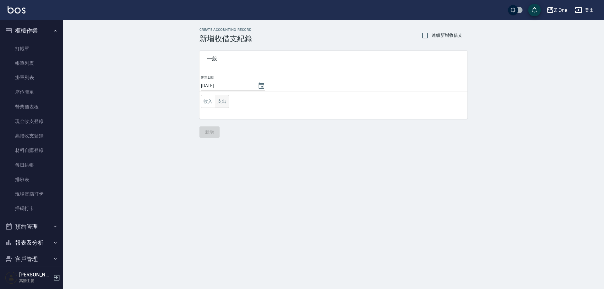
click at [222, 104] on button "支出" at bounding box center [222, 101] width 14 height 13
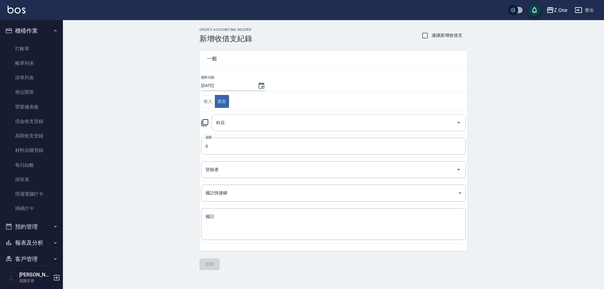
click at [229, 124] on input "科目" at bounding box center [334, 122] width 239 height 11
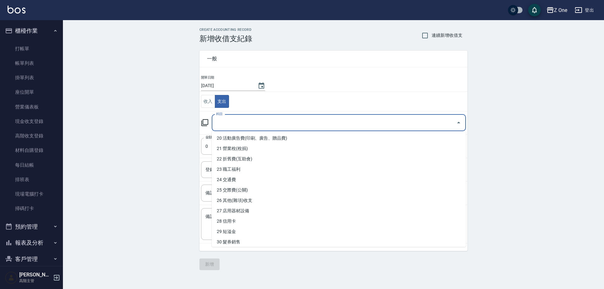
scroll to position [220, 0]
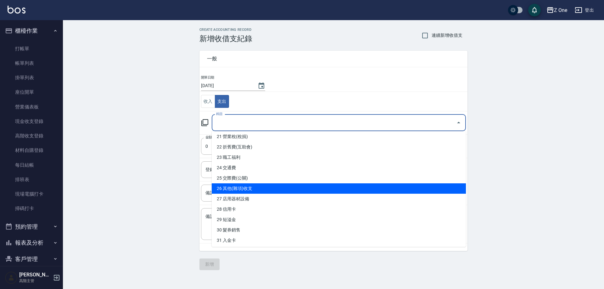
click at [248, 189] on li "26 其他(雜項)收支" at bounding box center [339, 188] width 254 height 10
type input "26 其他(雜項)收支"
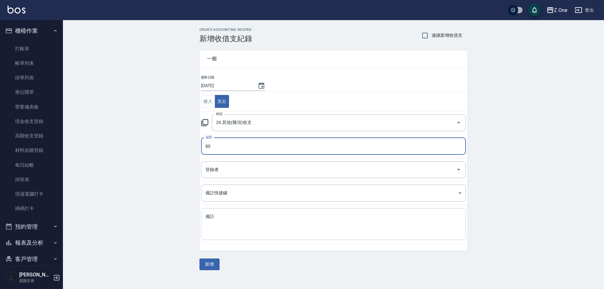
type input "80"
click at [236, 219] on textarea "備註" at bounding box center [333, 224] width 256 height 21
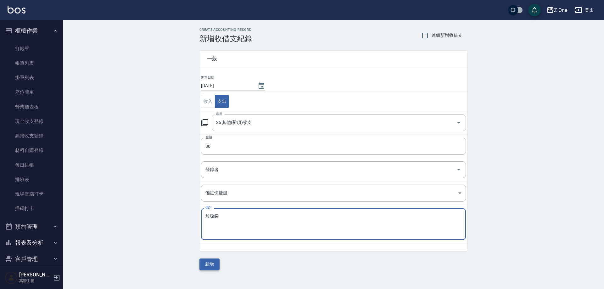
type textarea "垃圾袋"
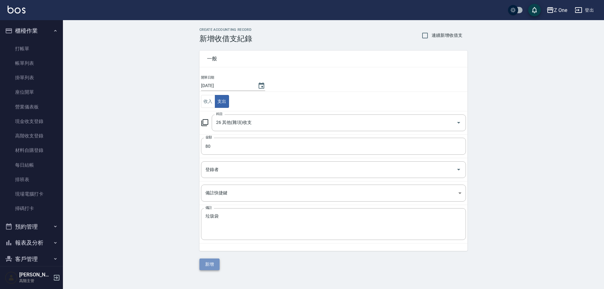
click at [211, 266] on button "新增" at bounding box center [209, 265] width 20 height 12
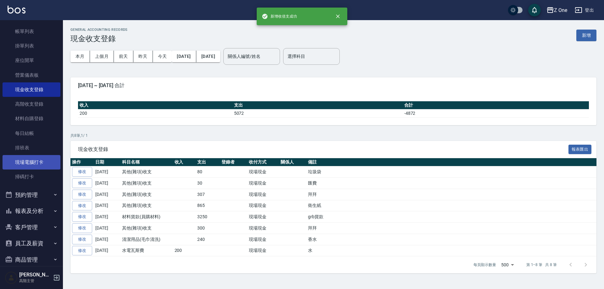
scroll to position [42, 0]
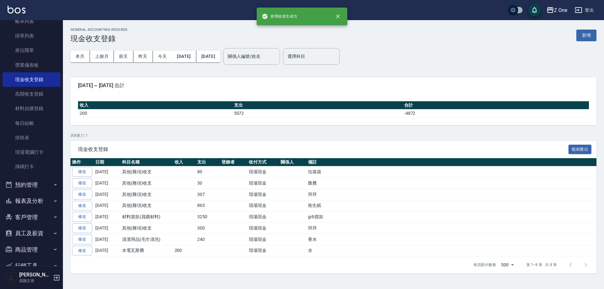
click at [54, 183] on icon "button" at bounding box center [55, 184] width 5 height 5
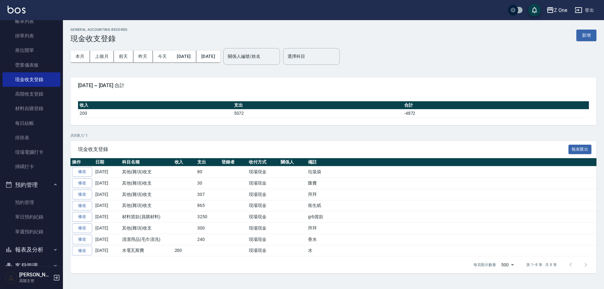
click at [54, 187] on icon "button" at bounding box center [55, 184] width 5 height 5
click at [53, 199] on icon "button" at bounding box center [55, 201] width 5 height 5
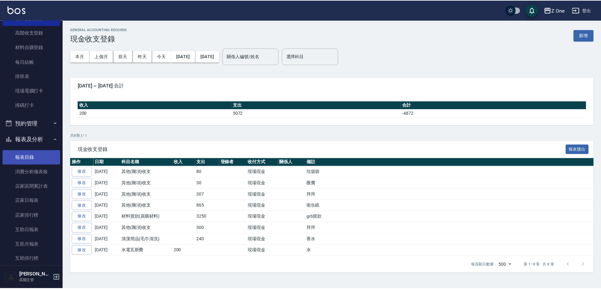
scroll to position [105, 0]
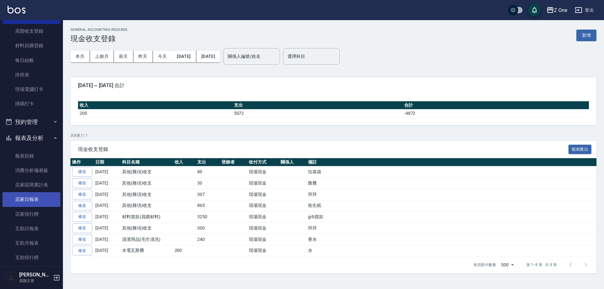
click at [37, 202] on link "店家日報表" at bounding box center [32, 199] width 58 height 14
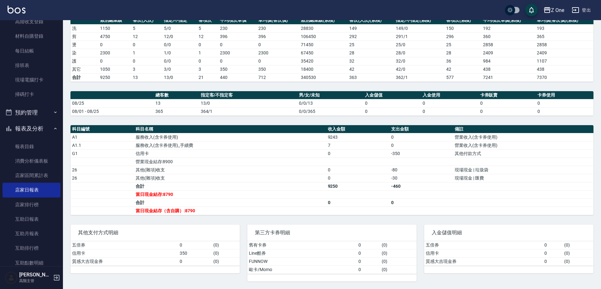
scroll to position [262, 0]
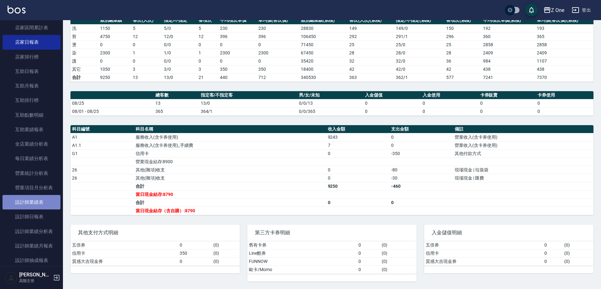
click at [38, 209] on link "設計師業績表" at bounding box center [32, 202] width 58 height 14
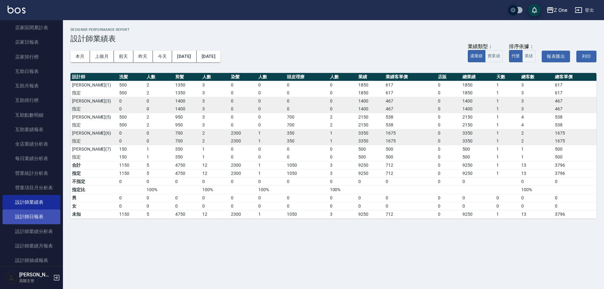
click at [31, 216] on link "設計師日報表" at bounding box center [32, 217] width 58 height 14
